Goal: Navigation & Orientation: Find specific page/section

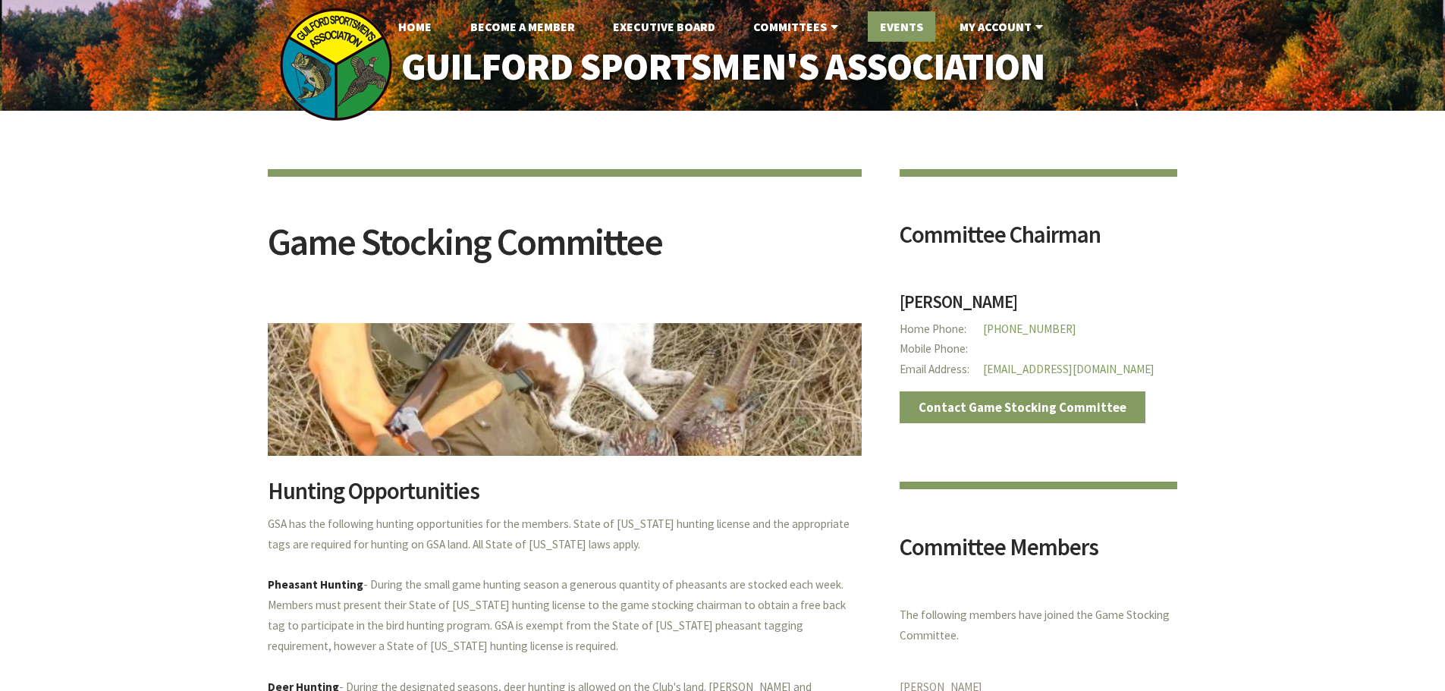
click at [892, 20] on link "Events" at bounding box center [902, 26] width 68 height 30
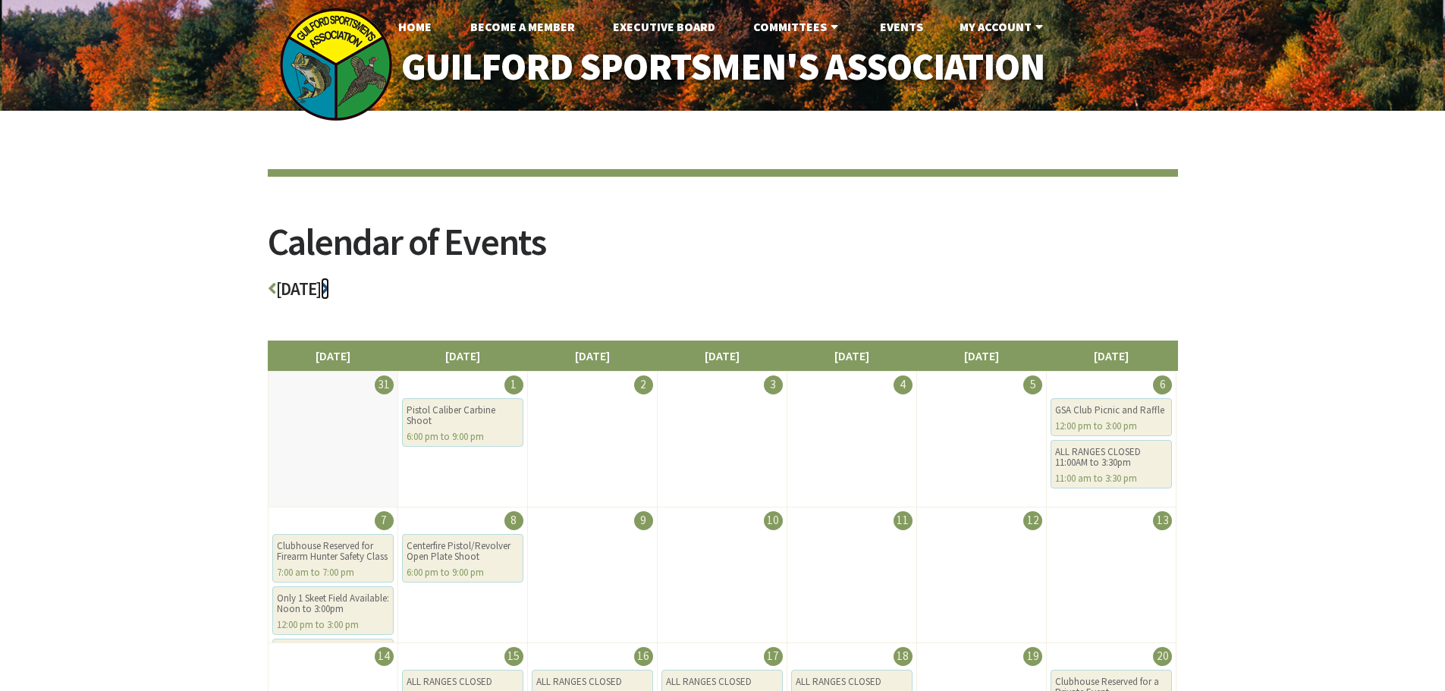
click at [329, 285] on icon at bounding box center [325, 288] width 8 height 17
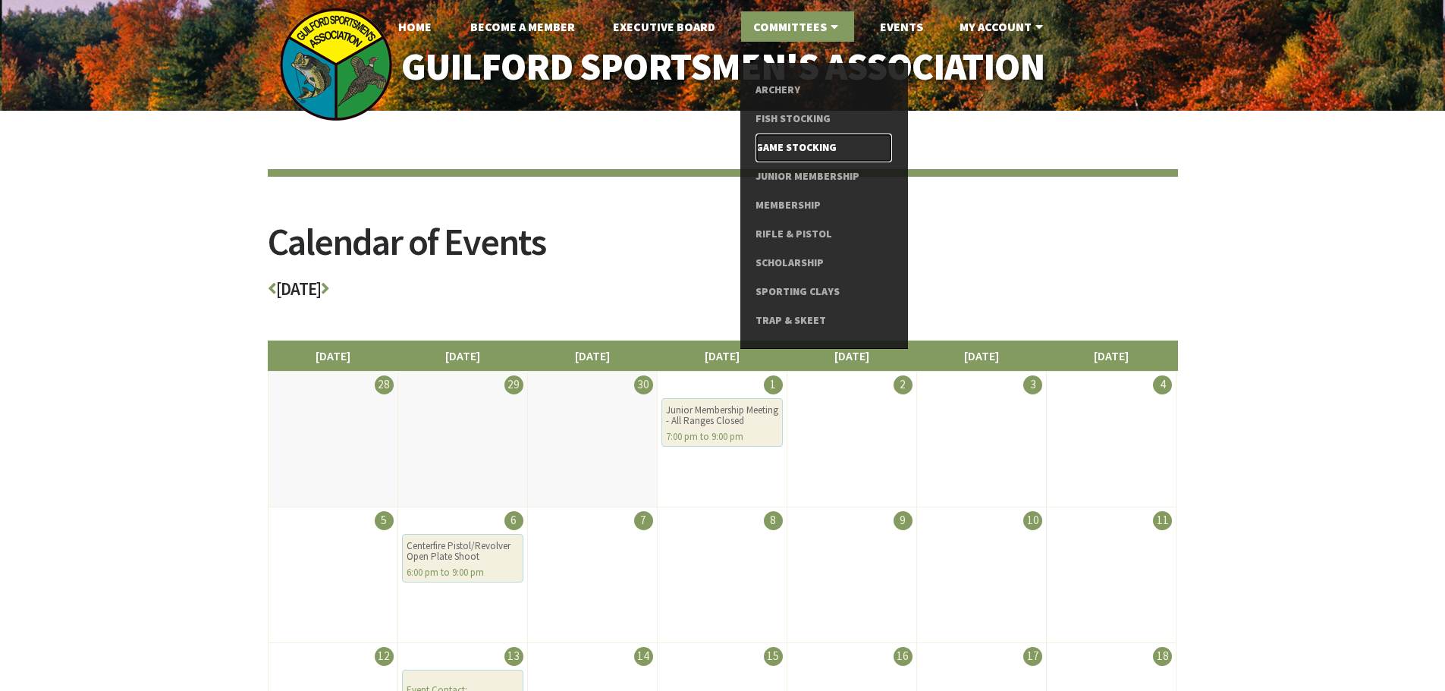
click at [782, 142] on link "Game Stocking" at bounding box center [824, 148] width 136 height 29
